Goal: Task Accomplishment & Management: Manage account settings

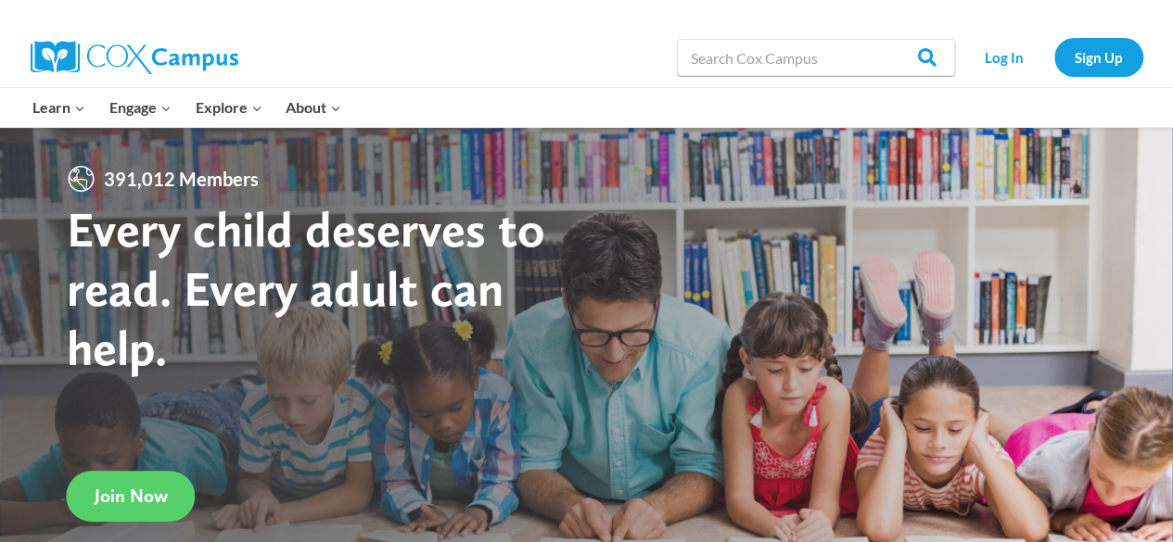
click at [605, 94] on div "Learn Expand PK-5 Structured Literacy Program En español Early Care and Learnin…" at bounding box center [387, 107] width 732 height 39
click at [988, 45] on link "Log In" at bounding box center [1004, 57] width 81 height 38
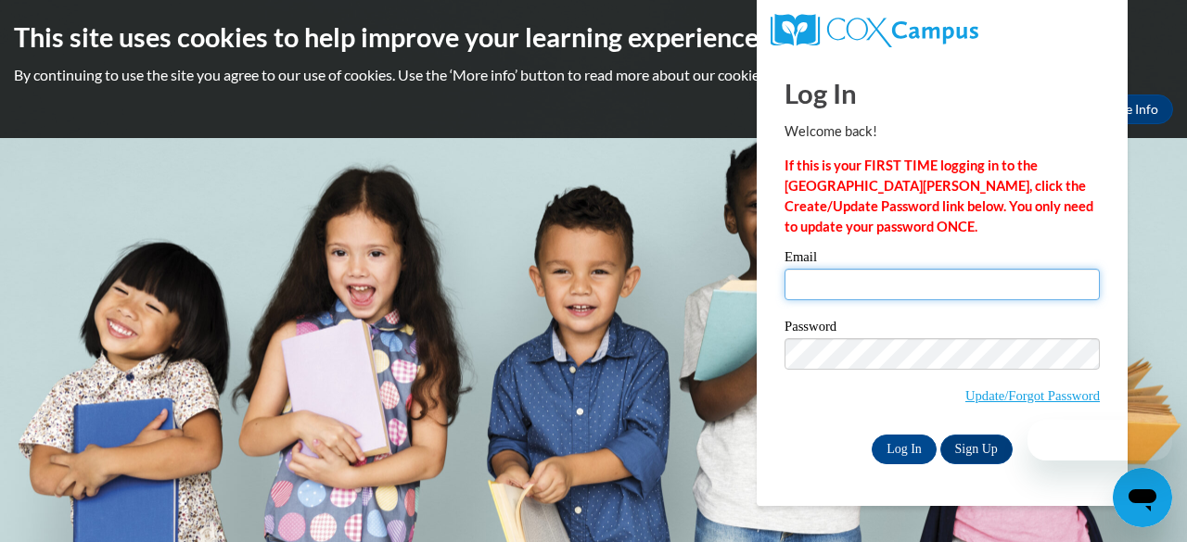
click at [822, 276] on input "Email" at bounding box center [941, 285] width 315 height 32
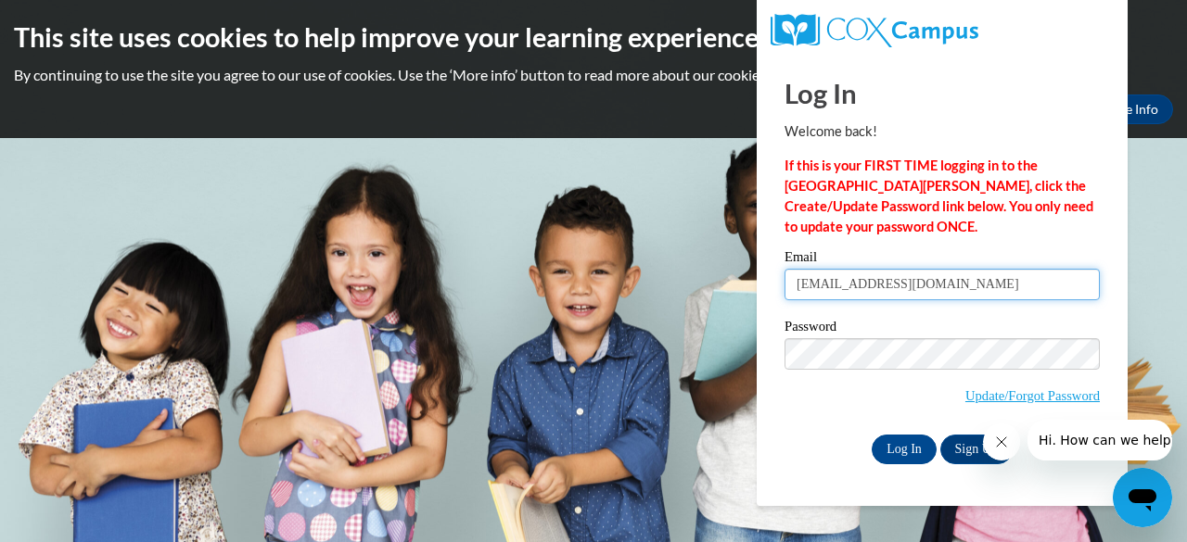
type input "[EMAIL_ADDRESS][DOMAIN_NAME]"
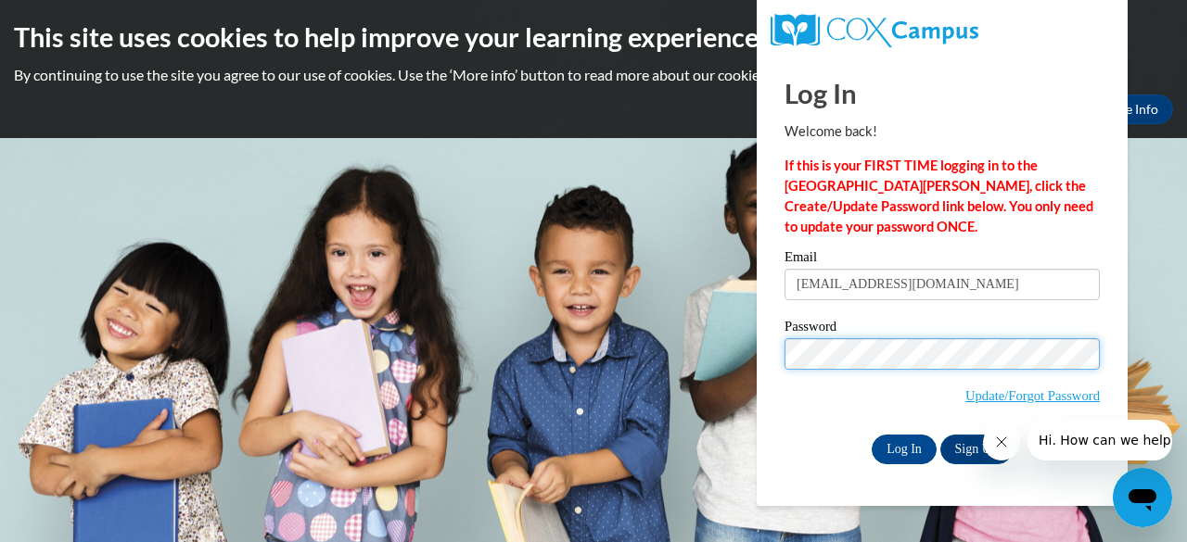
click at [872, 435] on input "Log In" at bounding box center [904, 450] width 65 height 30
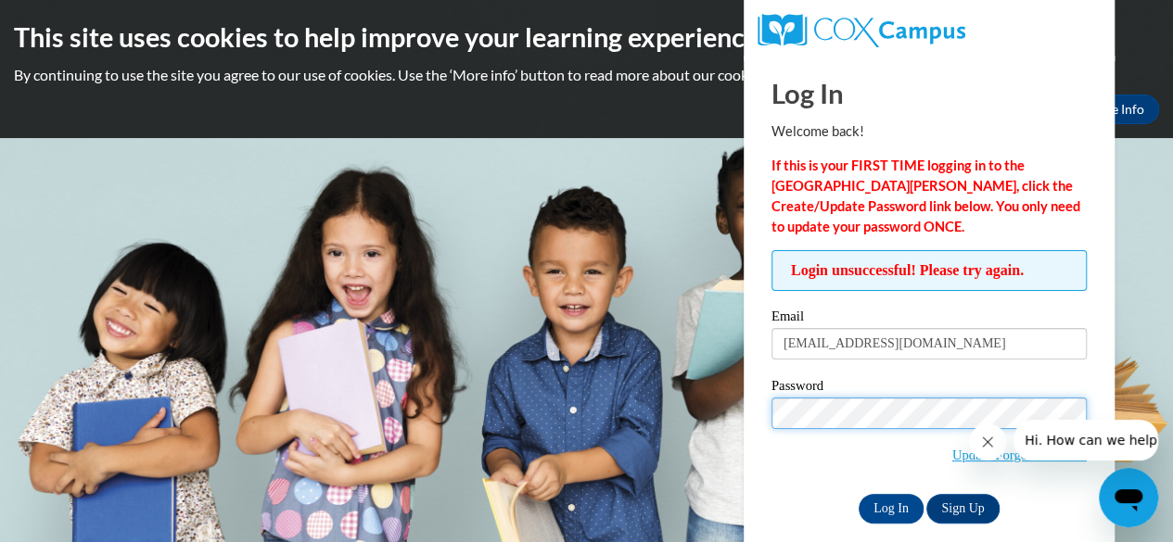
click at [859, 494] on input "Log In" at bounding box center [891, 509] width 65 height 30
click at [988, 445] on icon "Close message from company" at bounding box center [987, 442] width 15 height 15
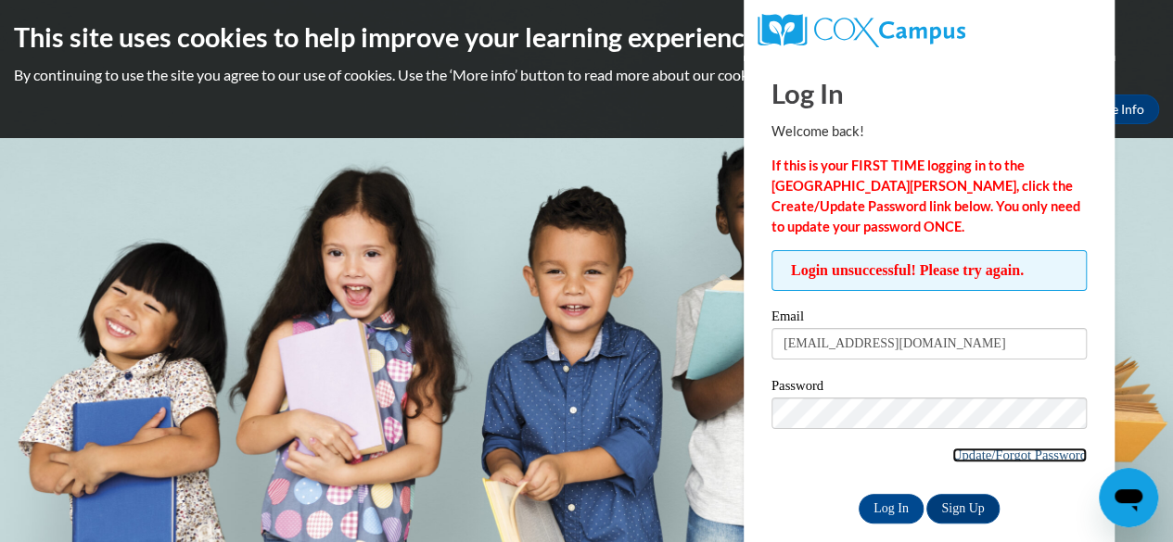
click at [982, 459] on link "Update/Forgot Password" at bounding box center [1019, 455] width 134 height 15
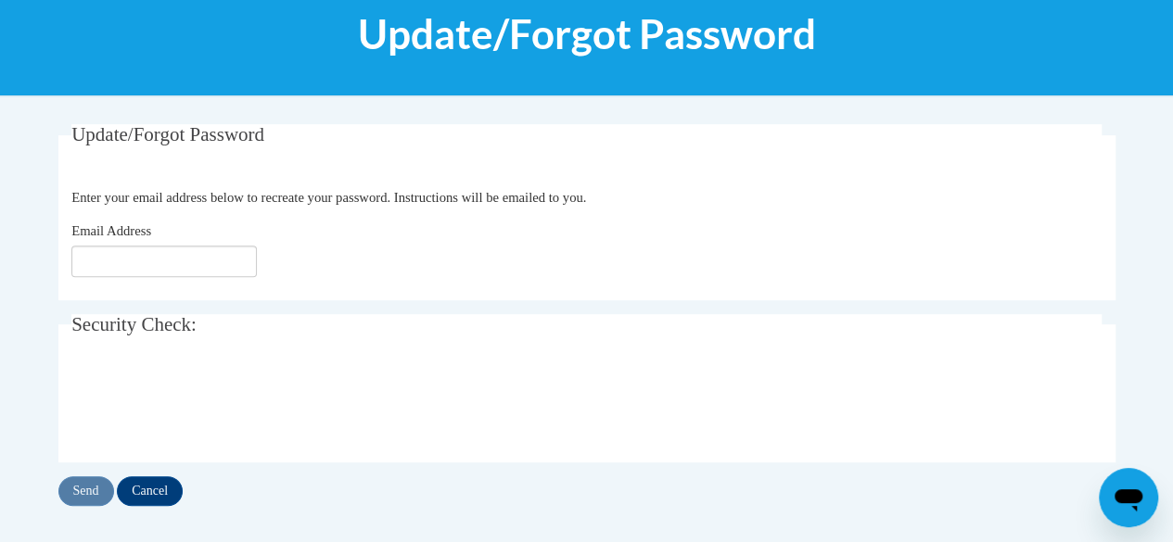
scroll to position [249, 0]
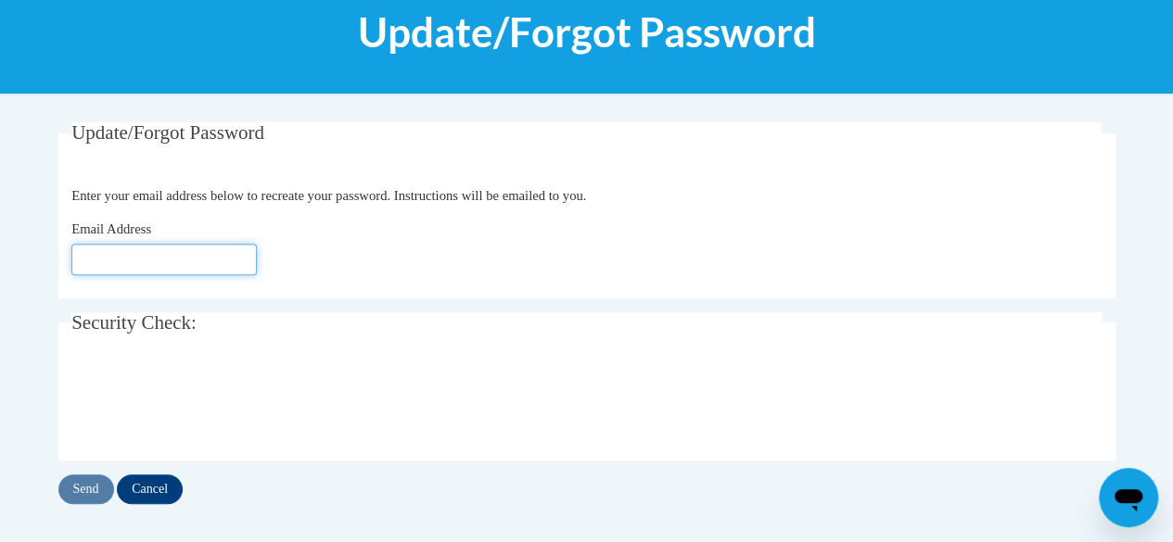
click at [184, 257] on input "Email Address" at bounding box center [163, 260] width 185 height 32
type input "[EMAIL_ADDRESS][DOMAIN_NAME]"
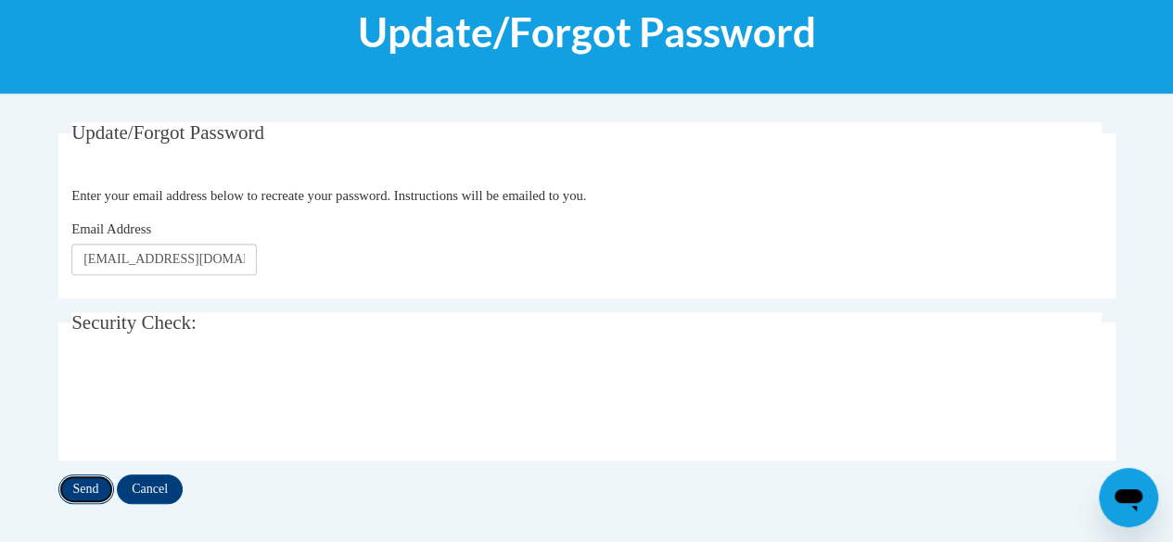
click at [96, 489] on input "Send" at bounding box center [86, 490] width 56 height 30
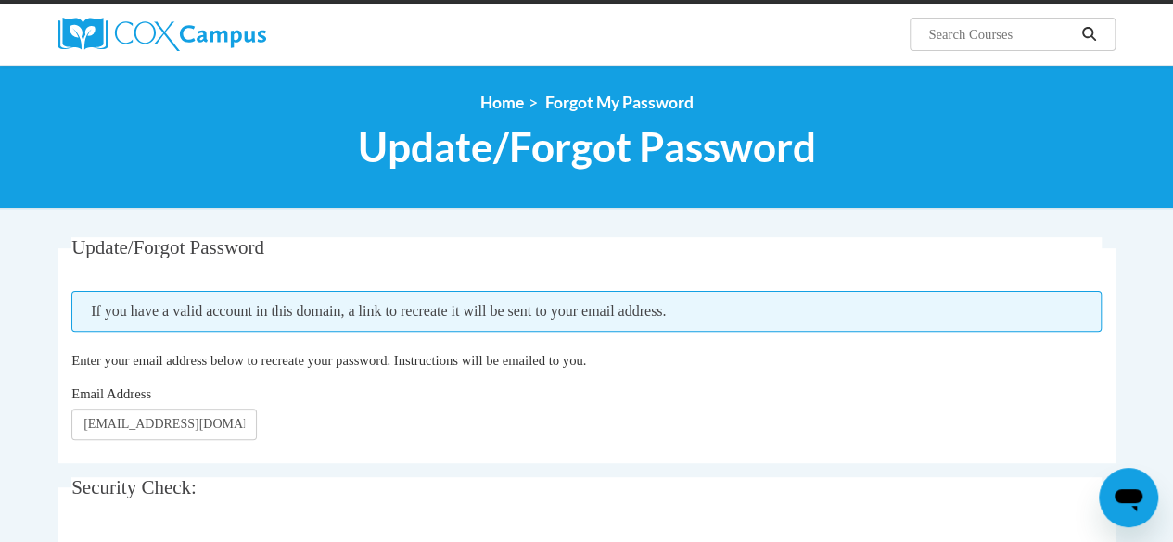
scroll to position [230, 0]
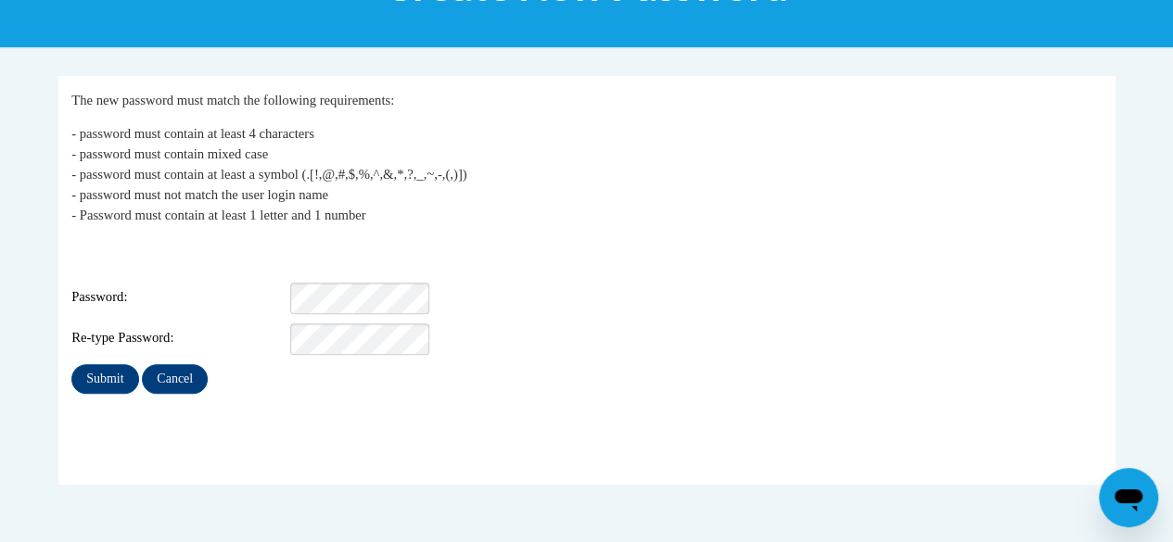
scroll to position [297, 0]
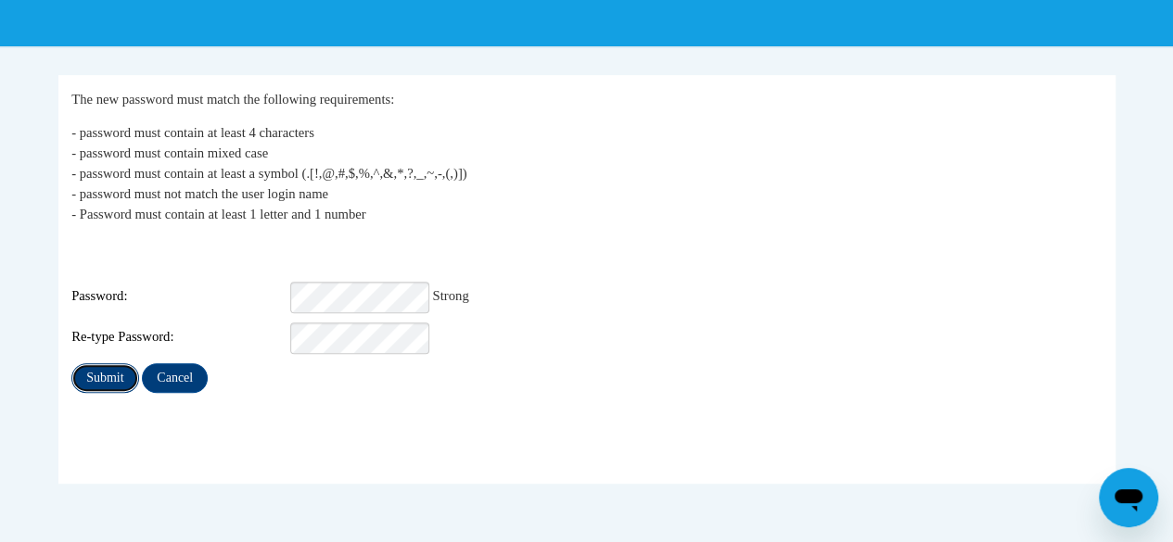
click at [104, 366] on input "Submit" at bounding box center [104, 378] width 67 height 30
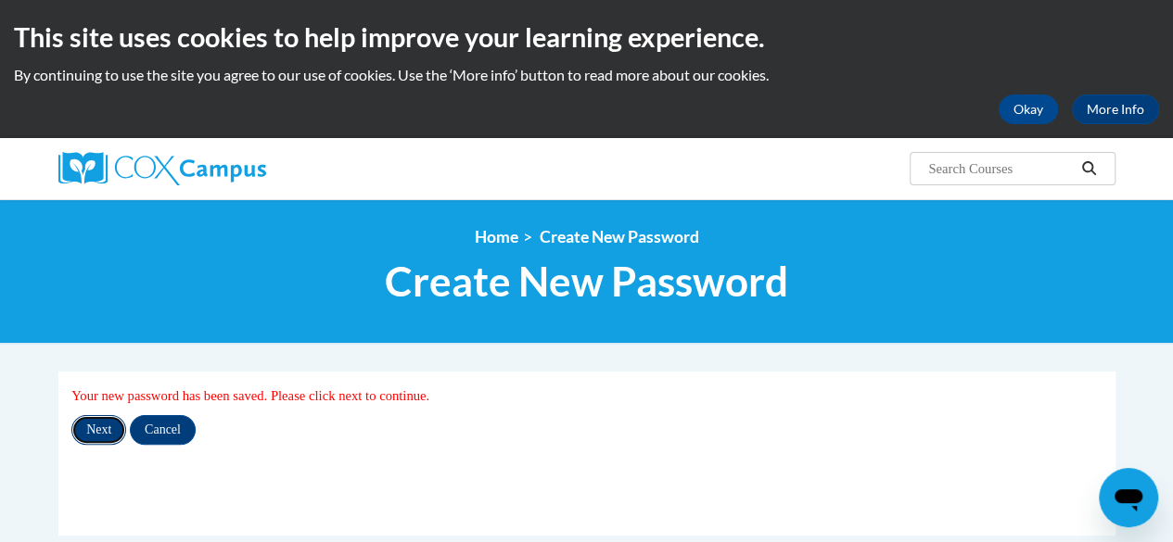
click at [102, 422] on input "Next" at bounding box center [98, 430] width 55 height 30
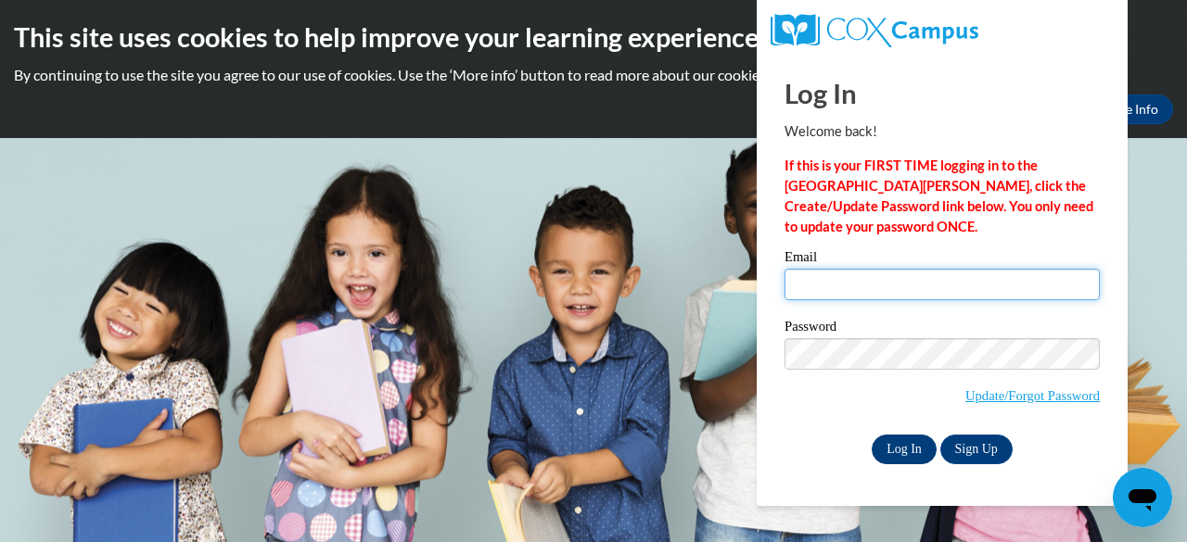
type input "[EMAIL_ADDRESS][DOMAIN_NAME]"
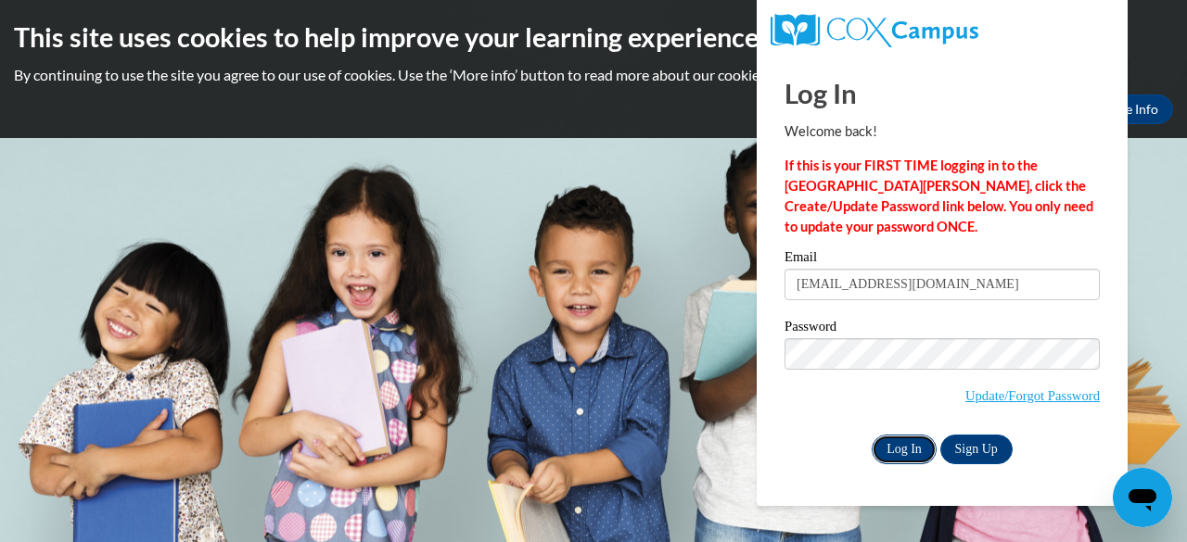
click at [905, 445] on input "Log In" at bounding box center [904, 450] width 65 height 30
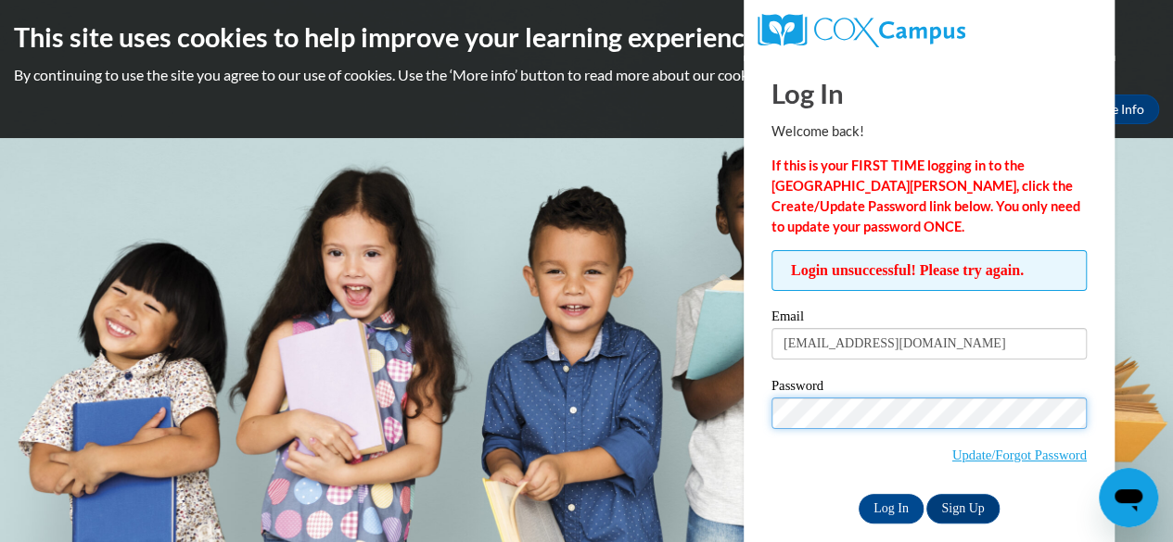
click at [859, 494] on input "Log In" at bounding box center [891, 509] width 65 height 30
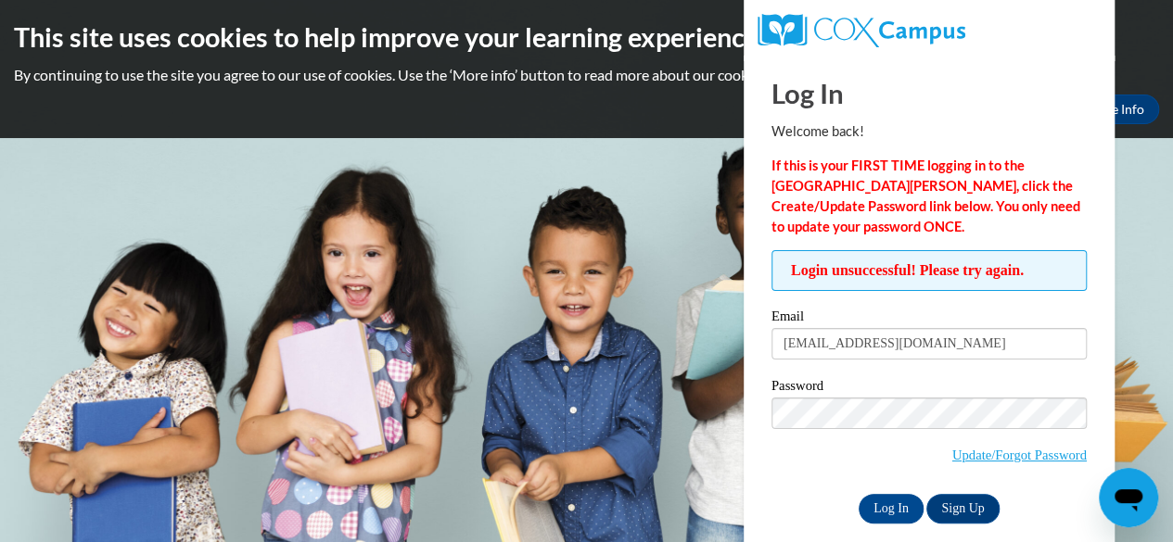
scroll to position [20, 0]
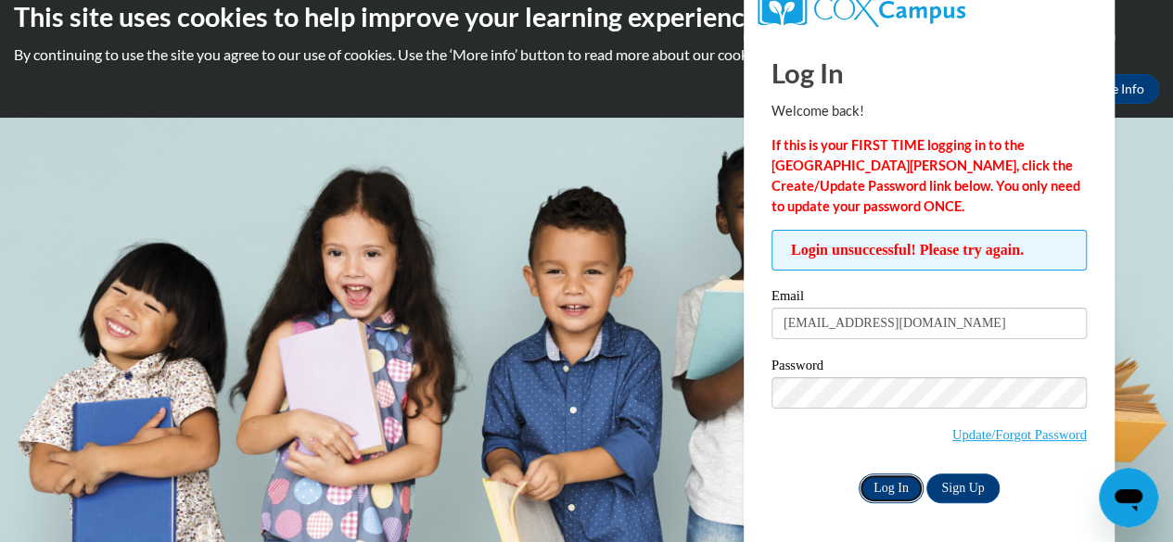
click at [886, 483] on input "Log In" at bounding box center [891, 489] width 65 height 30
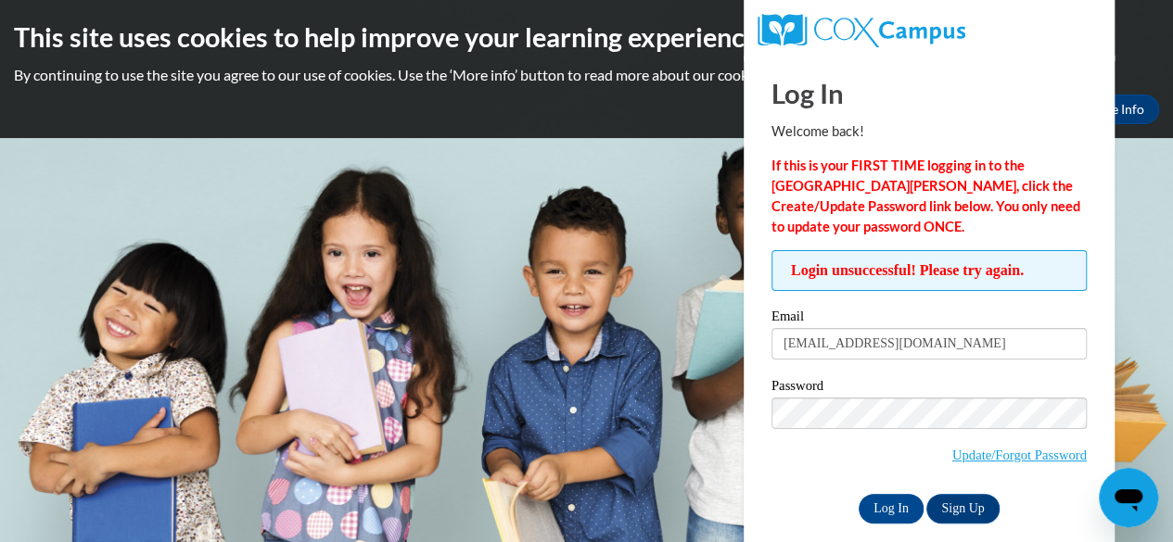
scroll to position [20, 0]
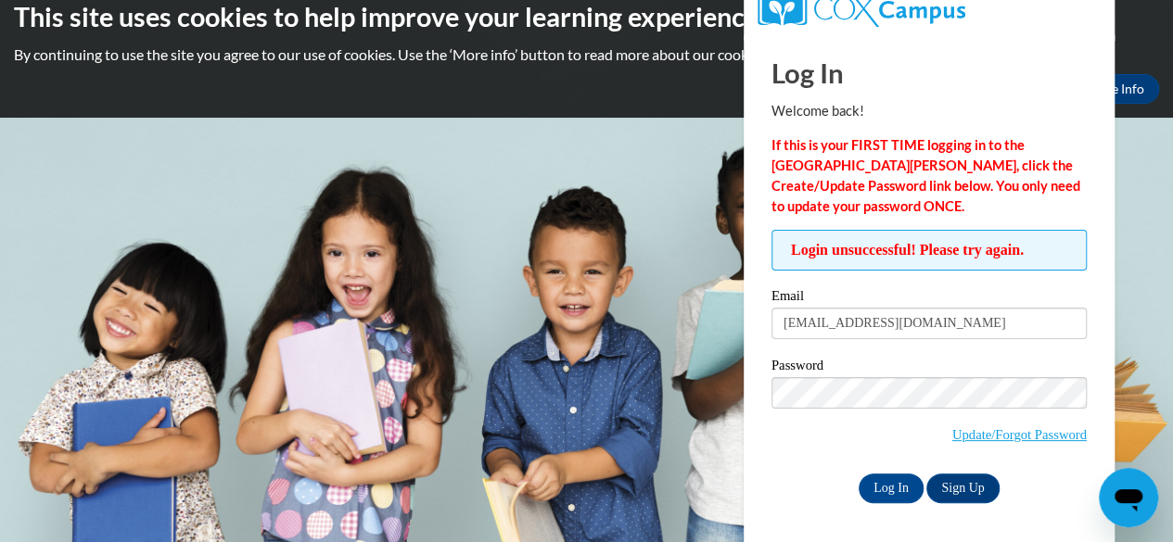
click at [774, 463] on div "Password Update/Forgot Password" at bounding box center [928, 413] width 315 height 109
click at [888, 479] on input "Log In" at bounding box center [891, 489] width 65 height 30
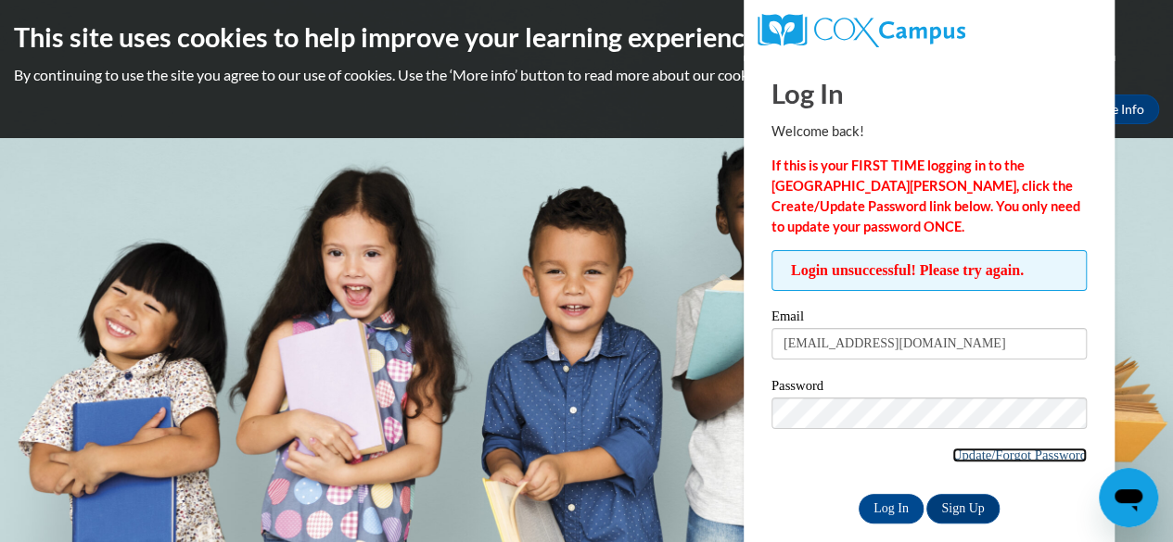
click at [975, 455] on link "Update/Forgot Password" at bounding box center [1019, 455] width 134 height 15
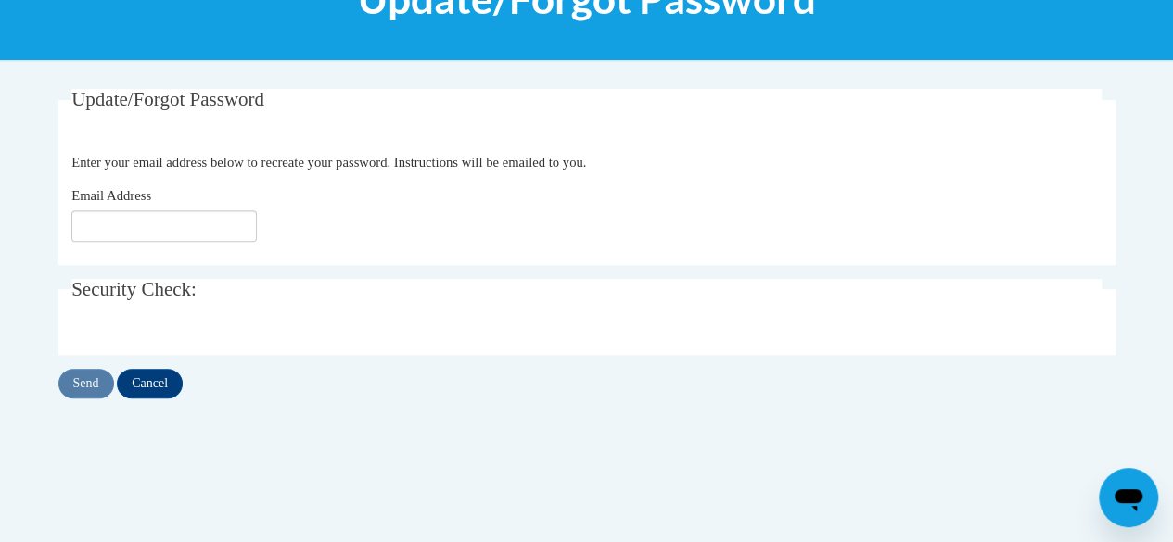
scroll to position [301, 0]
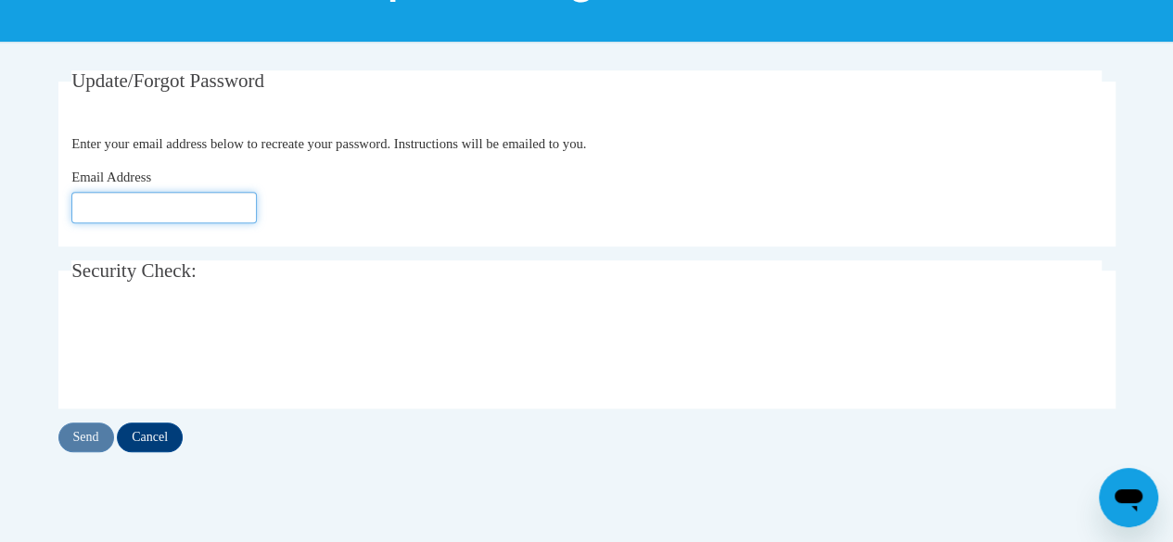
click at [178, 212] on input "Email Address" at bounding box center [163, 208] width 185 height 32
type input "ymkrame@sunprairieschools.org"
click at [237, 212] on input "[EMAIL_ADDRESS][DOMAIN_NAME]" at bounding box center [163, 208] width 185 height 32
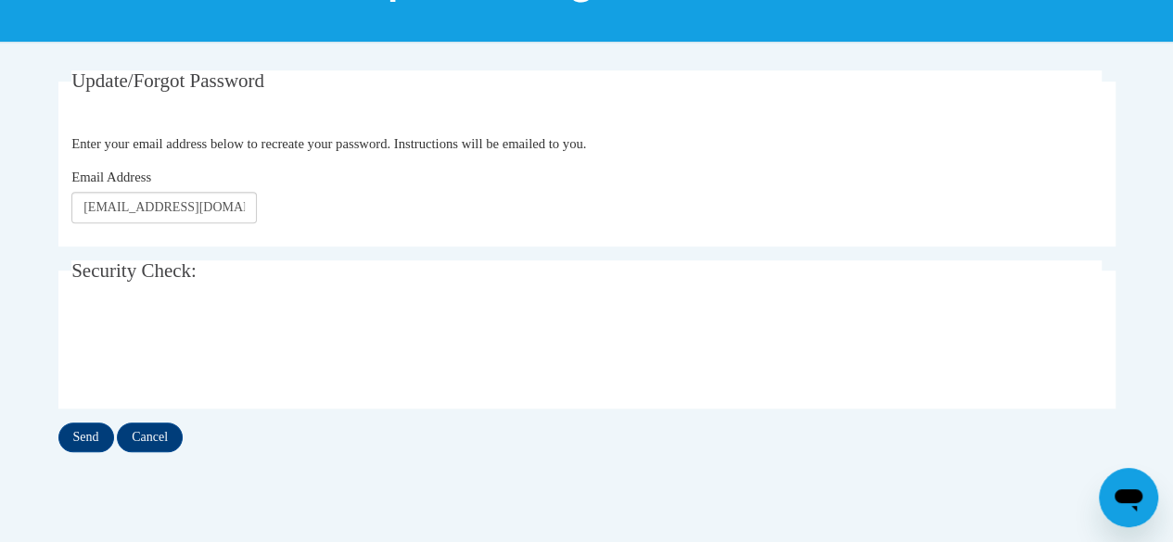
click at [419, 224] on fieldset "Update/Forgot Password Please enter your email address Enter your email address…" at bounding box center [586, 158] width 1057 height 176
click at [91, 439] on input "Send" at bounding box center [86, 438] width 56 height 30
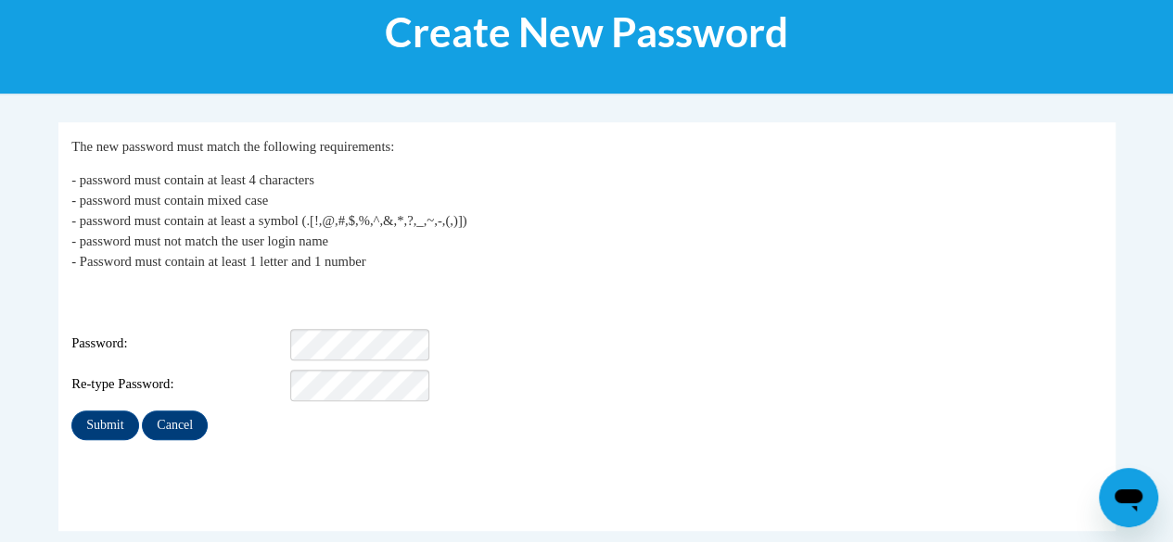
scroll to position [252, 0]
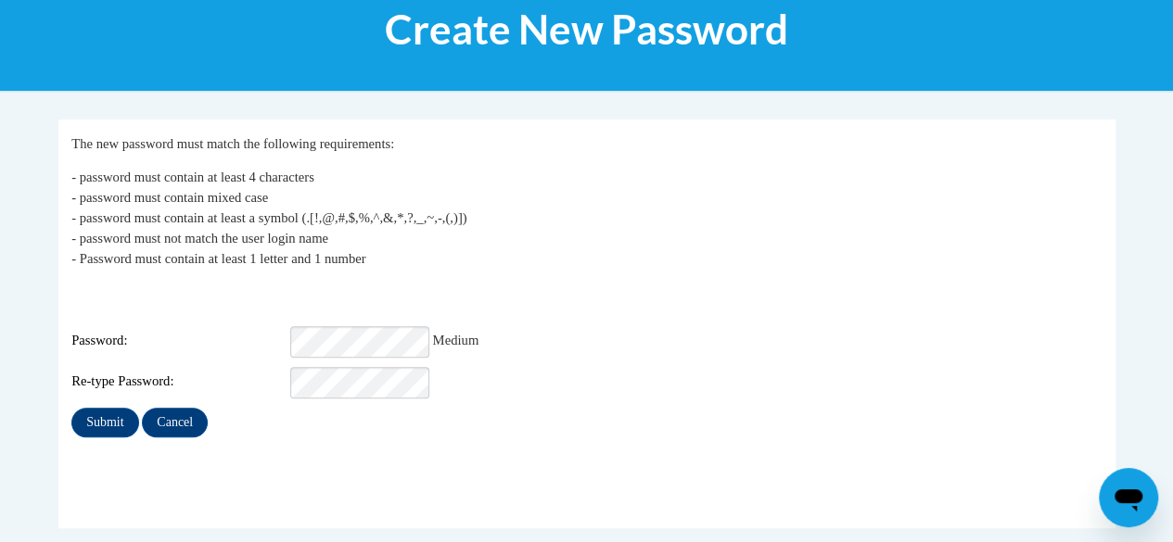
click at [569, 260] on p "- password must contain at least 4 characters - password must contain mixed cas…" at bounding box center [586, 218] width 1030 height 102
click at [558, 372] on div "Re-type Password:" at bounding box center [586, 383] width 1030 height 32
click at [96, 408] on input "Submit" at bounding box center [104, 423] width 67 height 30
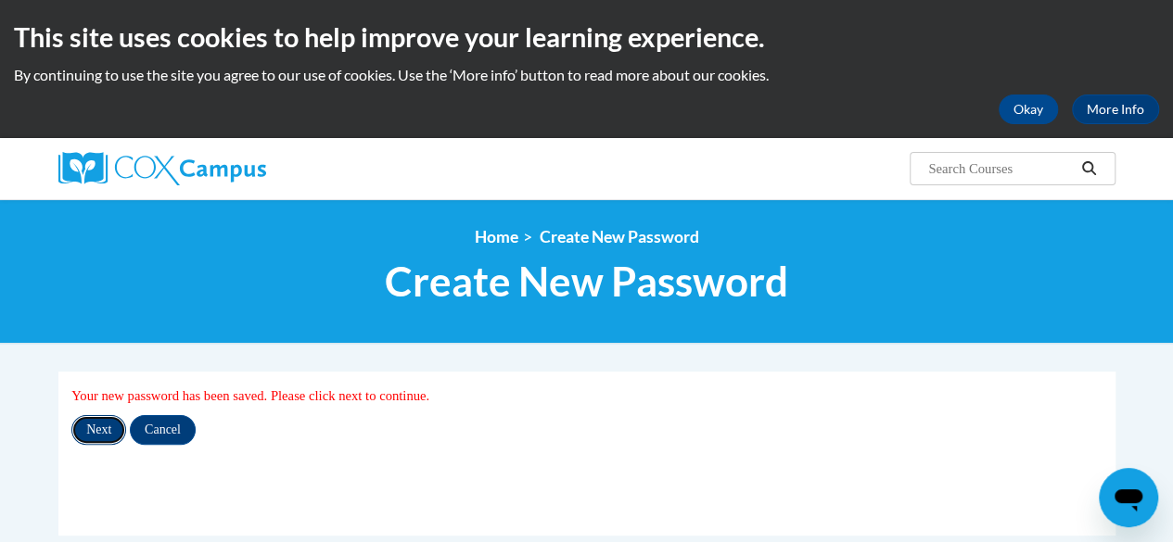
click at [109, 429] on input "Next" at bounding box center [98, 430] width 55 height 30
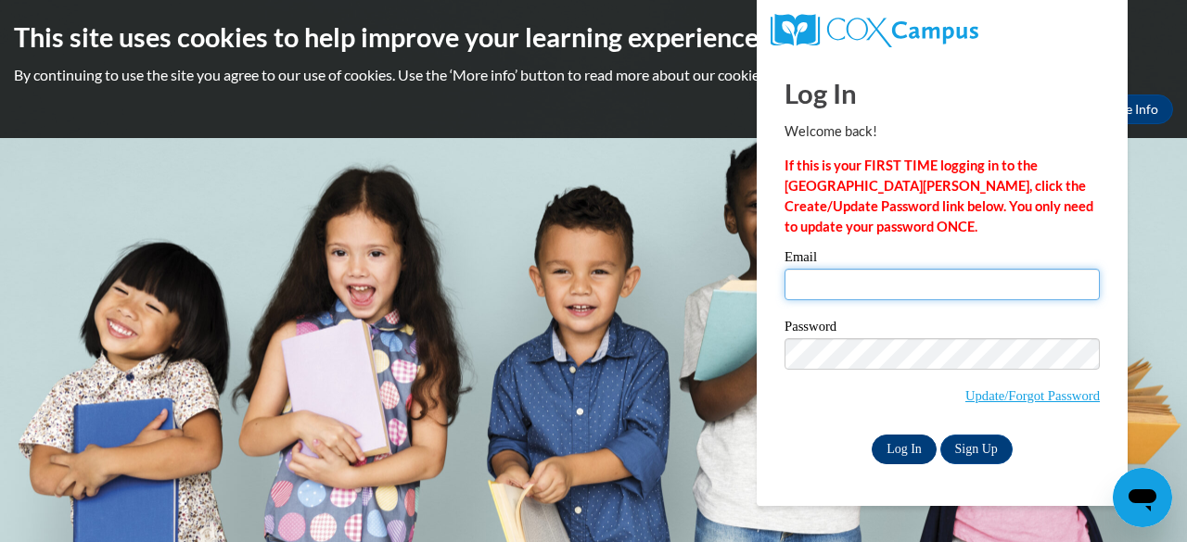
type input "ymkrame@sunprairieschools.org"
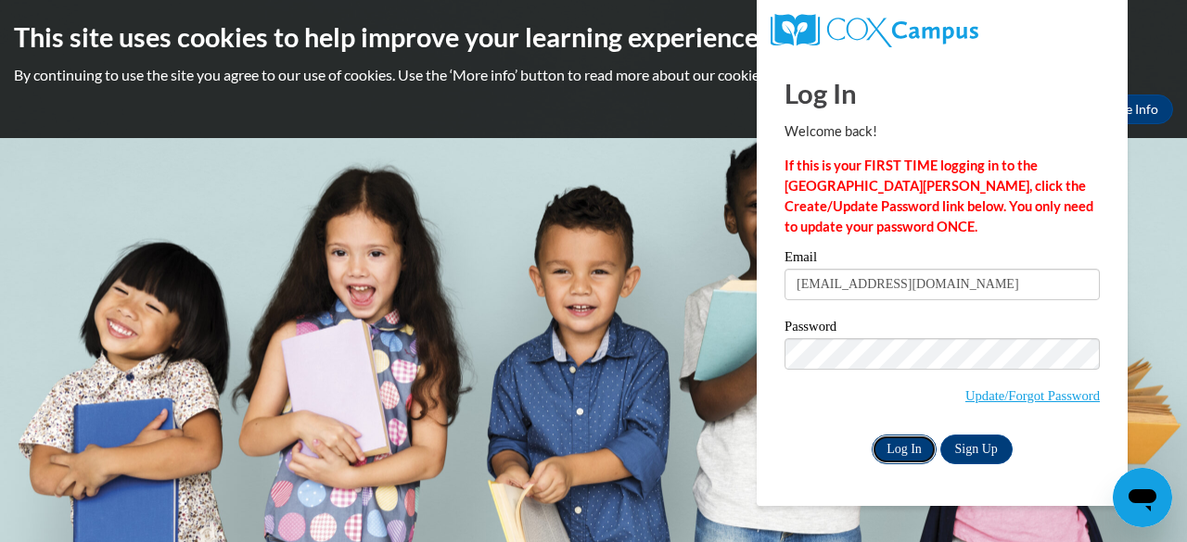
click at [914, 439] on input "Log In" at bounding box center [904, 450] width 65 height 30
